Goal: Task Accomplishment & Management: Use online tool/utility

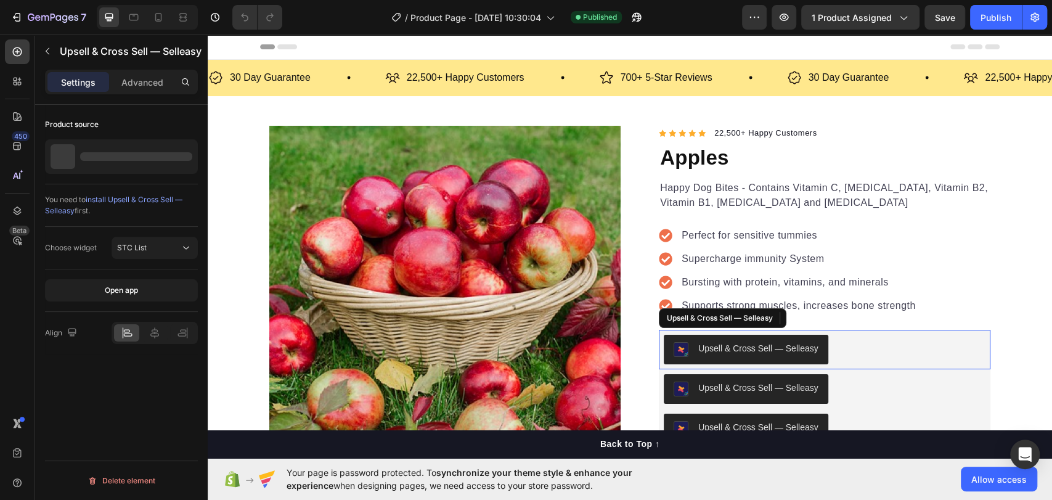
click at [866, 346] on div "Upsell & Cross Sell — Selleasy" at bounding box center [825, 350] width 322 height 30
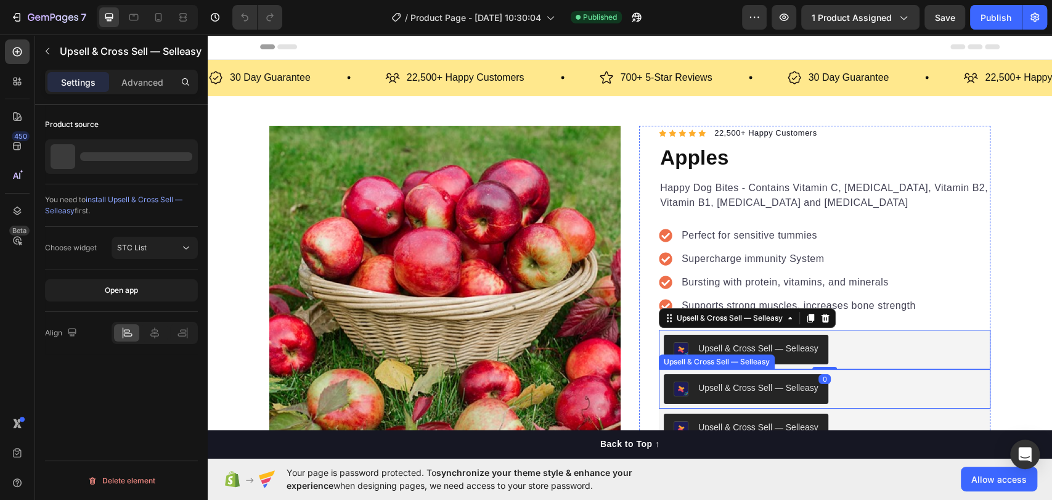
click at [885, 385] on div "Upsell & Cross Sell — Selleasy" at bounding box center [825, 389] width 322 height 30
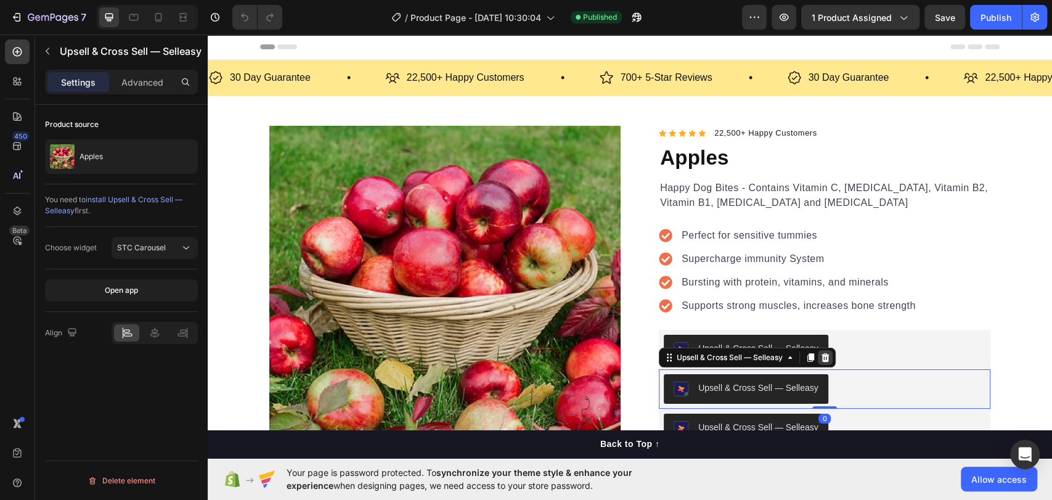
click at [824, 358] on icon at bounding box center [826, 357] width 8 height 9
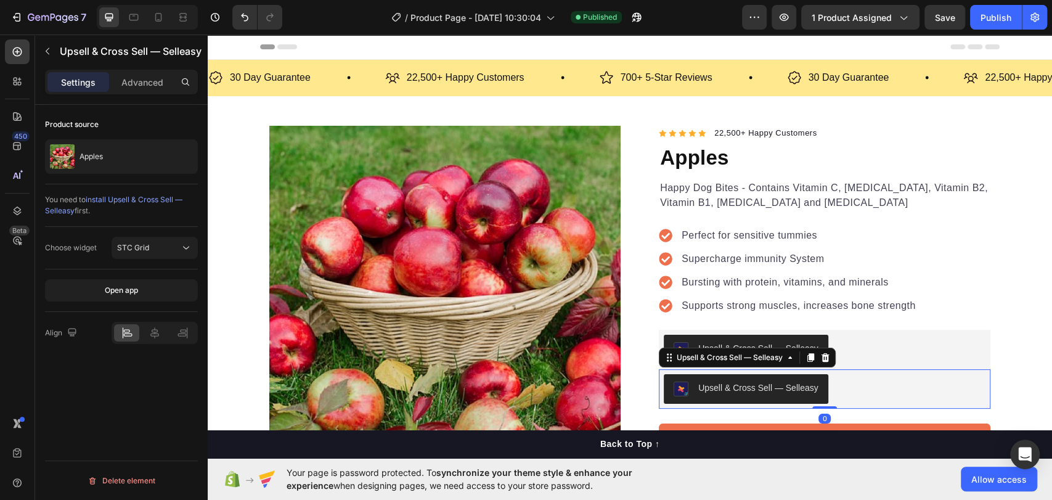
click at [837, 390] on div "Upsell & Cross Sell — Selleasy" at bounding box center [825, 389] width 322 height 30
click at [822, 360] on icon at bounding box center [826, 357] width 8 height 9
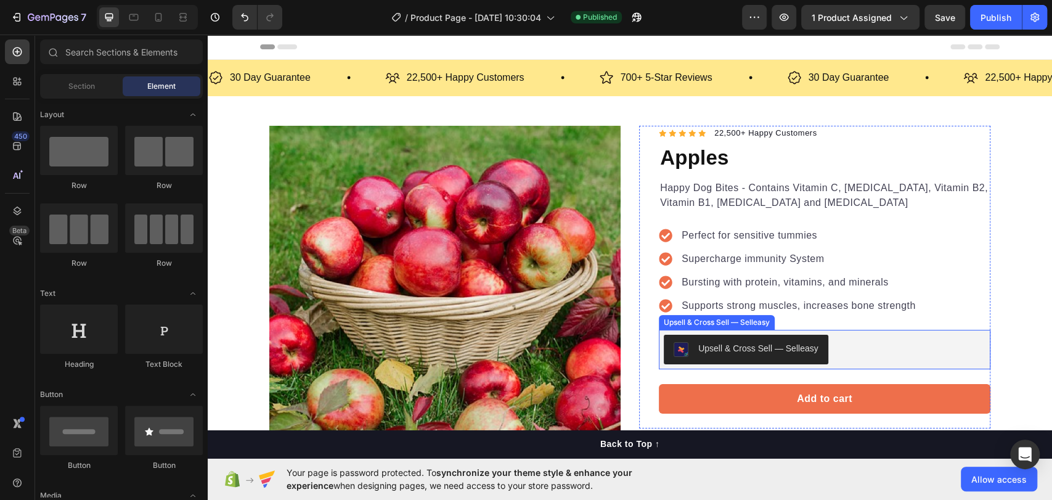
click at [846, 337] on div "Upsell & Cross Sell — Selleasy" at bounding box center [825, 350] width 322 height 30
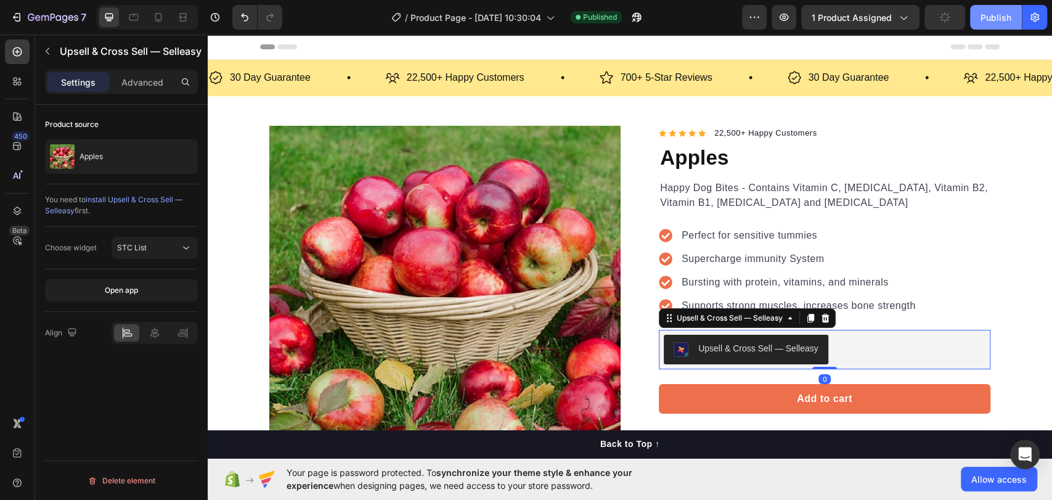
click at [1000, 18] on div "Publish" at bounding box center [996, 17] width 31 height 13
click at [855, 337] on div "Upsell & Cross Sell — Selleasy" at bounding box center [825, 350] width 322 height 30
click at [182, 252] on icon at bounding box center [186, 248] width 12 height 12
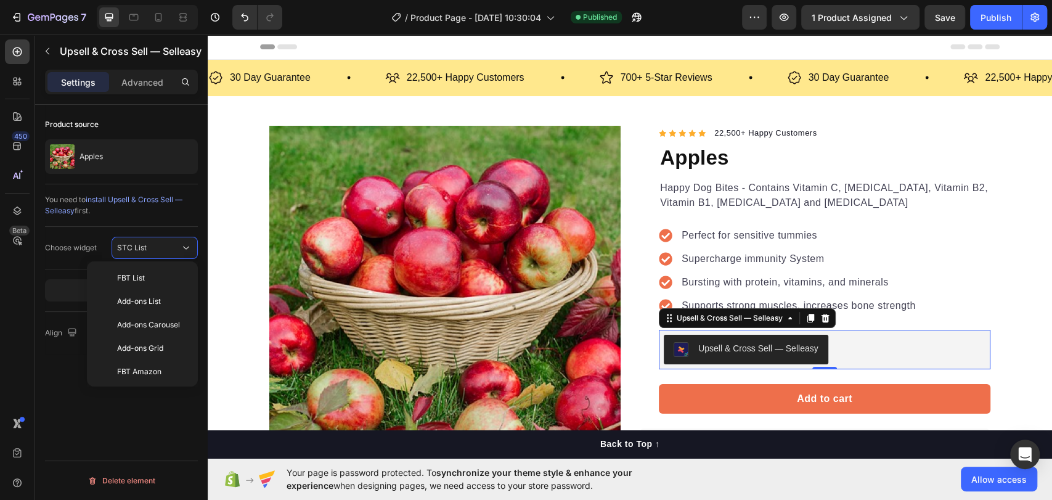
scroll to position [118, 0]
click at [157, 343] on p "STC Grid" at bounding box center [149, 347] width 65 height 11
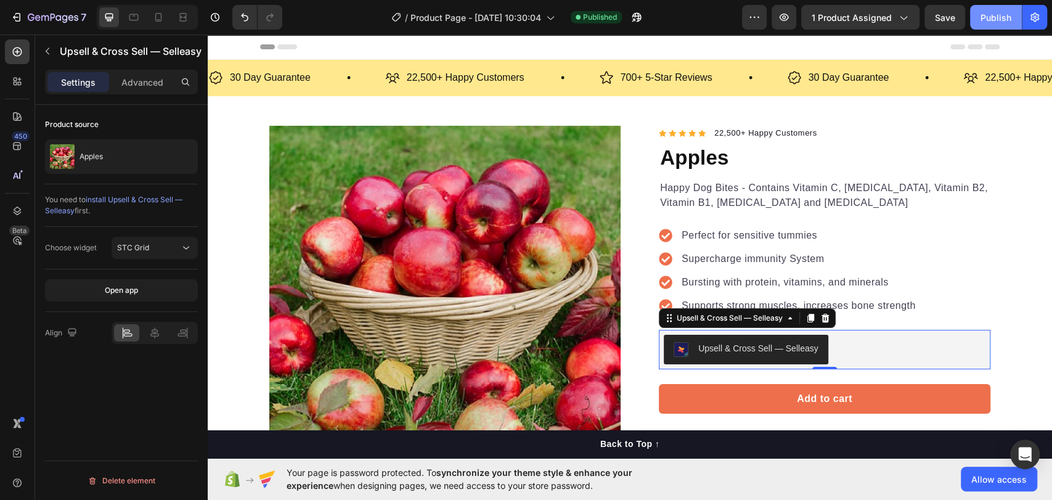
click at [983, 20] on div "Publish" at bounding box center [996, 17] width 31 height 13
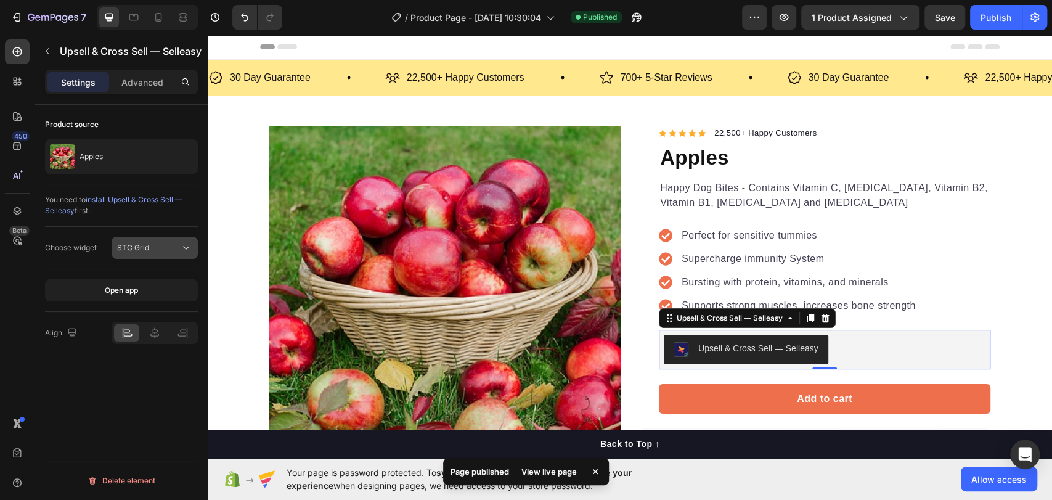
click at [141, 255] on button "STC Grid" at bounding box center [155, 248] width 86 height 22
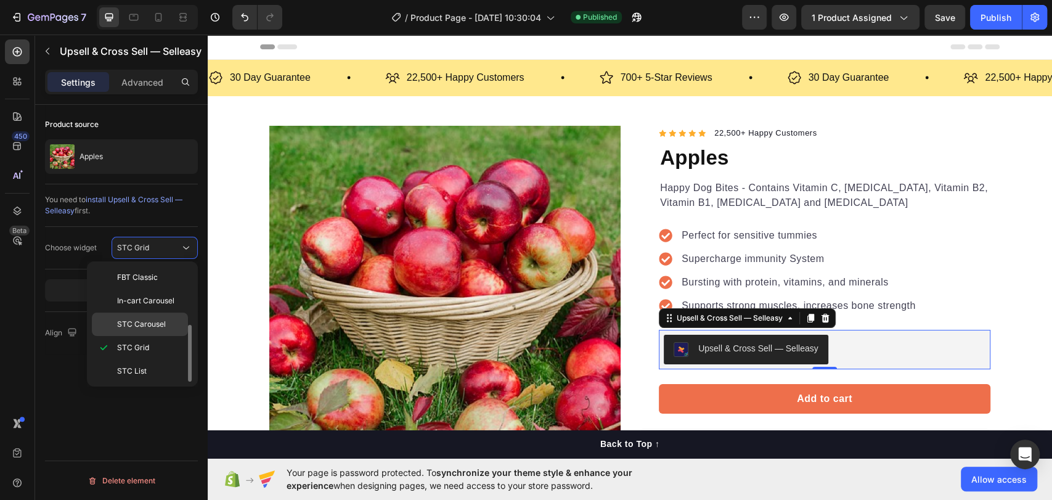
drag, startPoint x: 149, startPoint y: 326, endPoint x: 33, endPoint y: 270, distance: 128.5
click at [149, 326] on span "STC Carousel" at bounding box center [141, 324] width 49 height 11
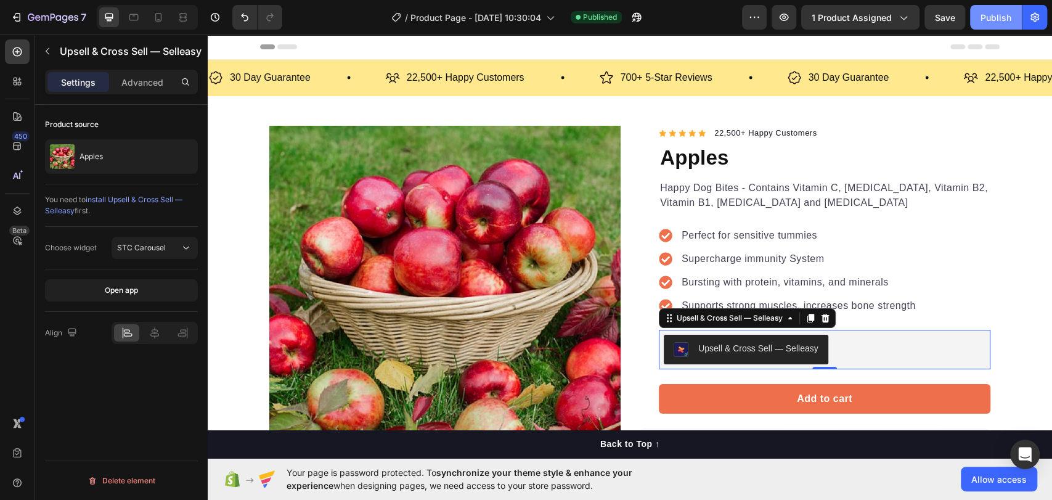
click at [1009, 17] on div "Publish" at bounding box center [996, 17] width 31 height 13
click at [163, 242] on div "STC Carousel" at bounding box center [154, 248] width 75 height 12
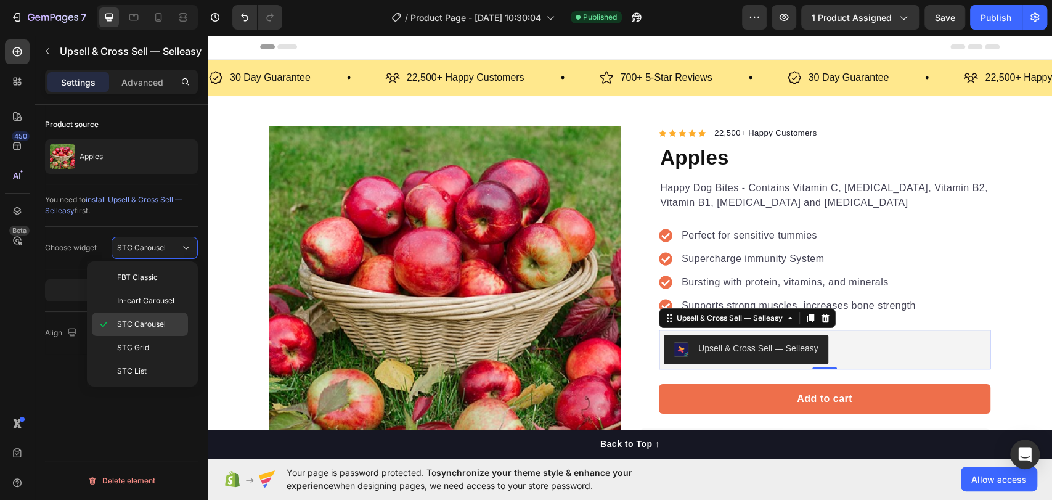
scroll to position [0, 0]
drag, startPoint x: 154, startPoint y: 322, endPoint x: 164, endPoint y: 203, distance: 119.4
click at [154, 322] on span "Add-ons Carousel" at bounding box center [148, 324] width 63 height 11
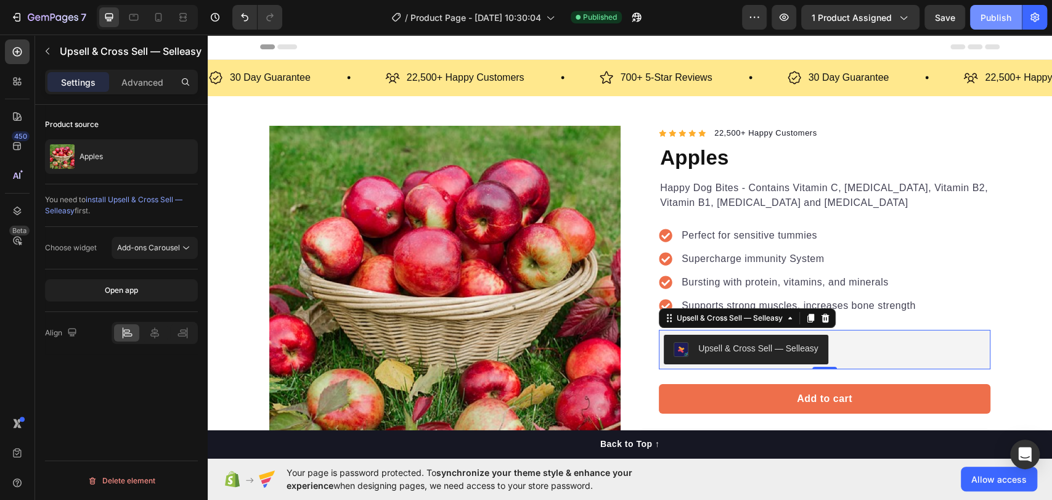
click at [980, 12] on button "Publish" at bounding box center [996, 17] width 52 height 25
click at [156, 242] on span "Add-ons Carousel" at bounding box center [148, 247] width 63 height 11
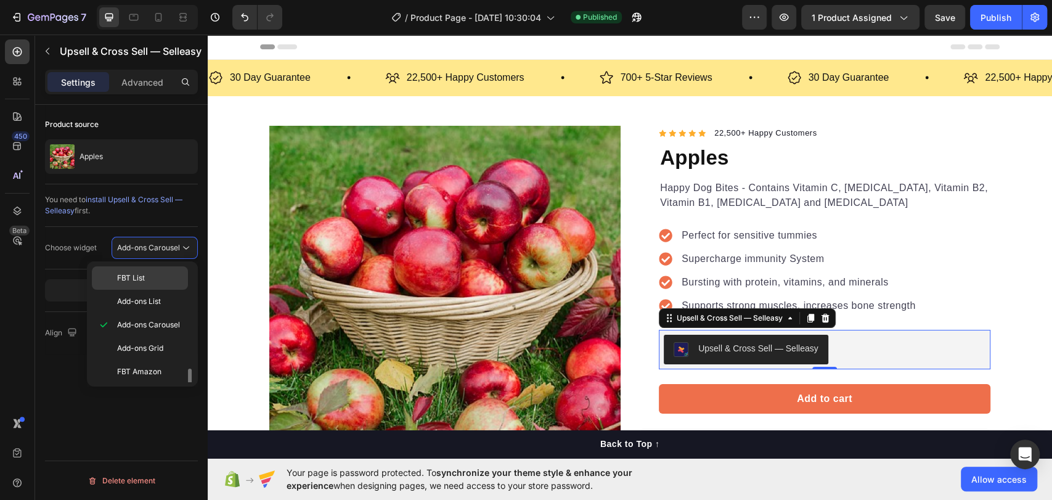
scroll to position [68, 0]
click at [67, 377] on div "Product source Apples You need to install Upsell & Cross Sell — Selleasy first.…" at bounding box center [121, 320] width 173 height 430
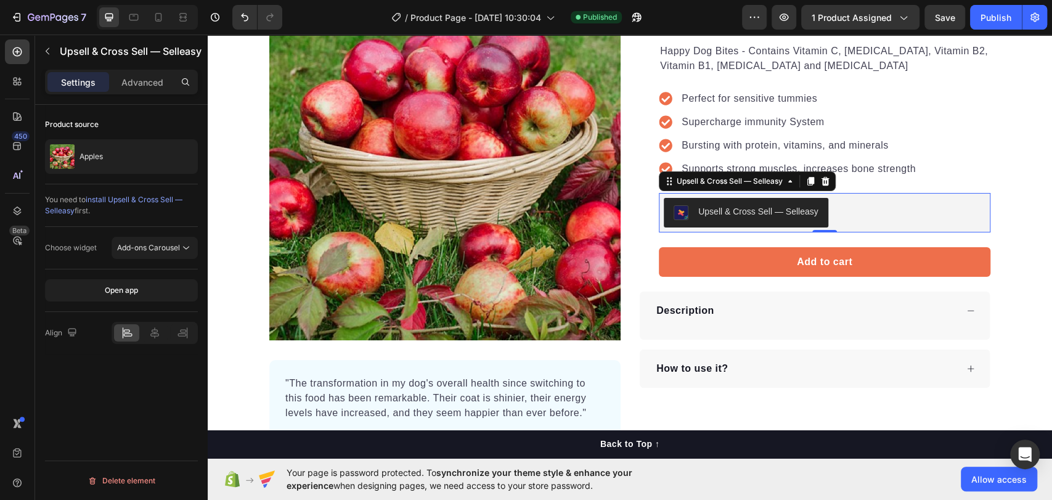
scroll to position [0, 0]
